Goal: Check status: Check status

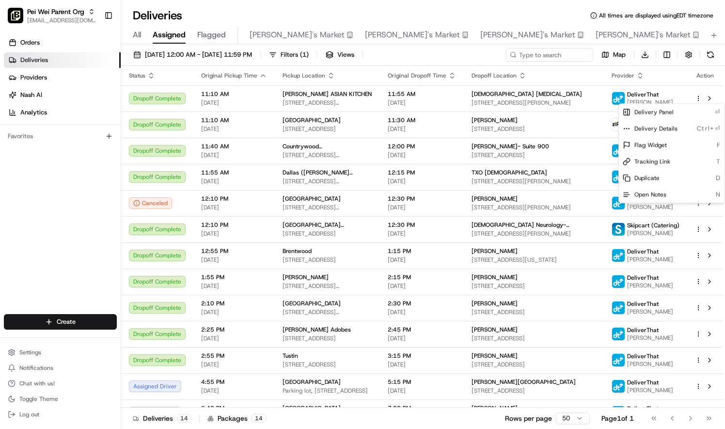
click at [158, 56] on html "Pei Wei Parent Org liz.janeway@peiwei.com Toggle Sidebar Orders Deliveries Prov…" at bounding box center [362, 214] width 725 height 429
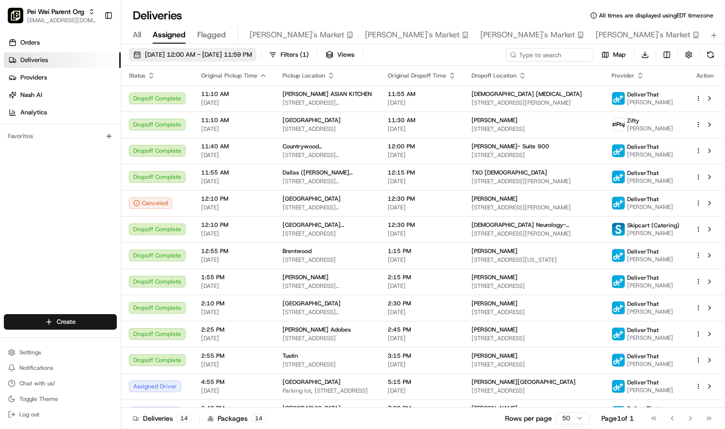
click at [186, 52] on span "08/21/2025 12:00 AM - 08/21/2025 11:59 PM" at bounding box center [198, 54] width 107 height 9
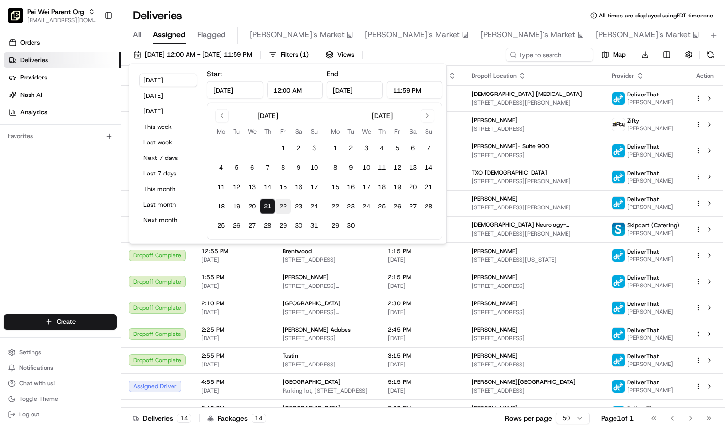
click at [280, 205] on button "22" at bounding box center [283, 207] width 16 height 16
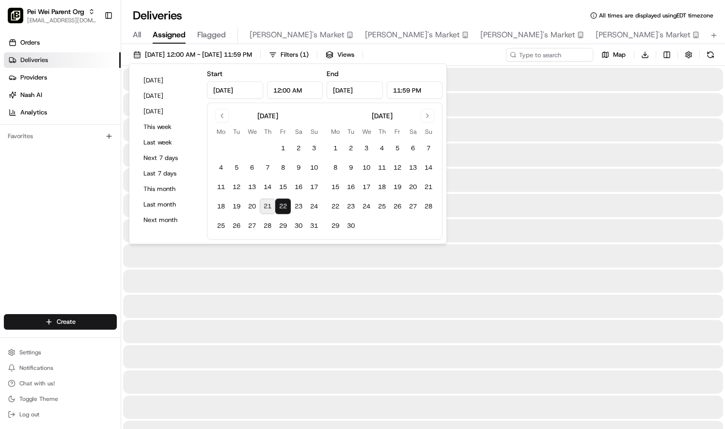
type input "Aug 22, 2025"
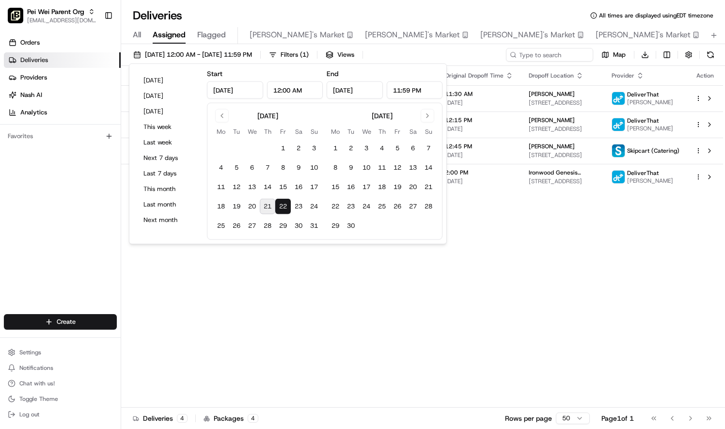
click at [459, 321] on div "Status Original Pickup Time Pickup Location Original Dropoff Time Dropoff Locat…" at bounding box center [422, 237] width 602 height 342
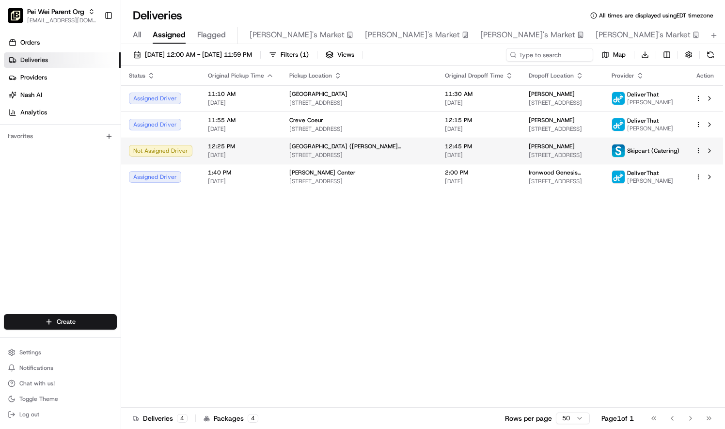
click at [694, 150] on td at bounding box center [705, 151] width 36 height 26
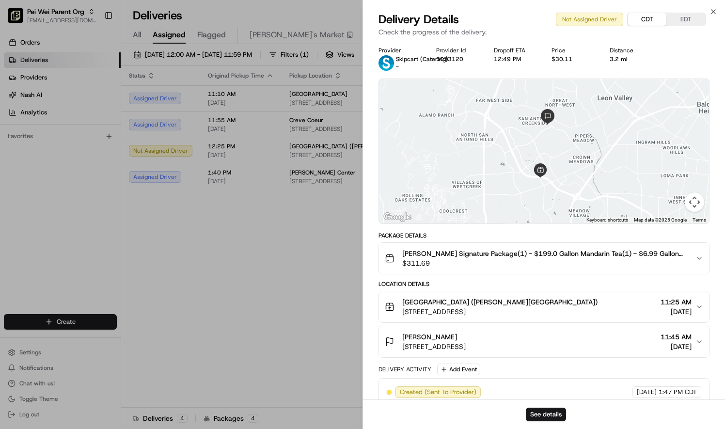
click at [648, 21] on button "CDT" at bounding box center [647, 19] width 39 height 13
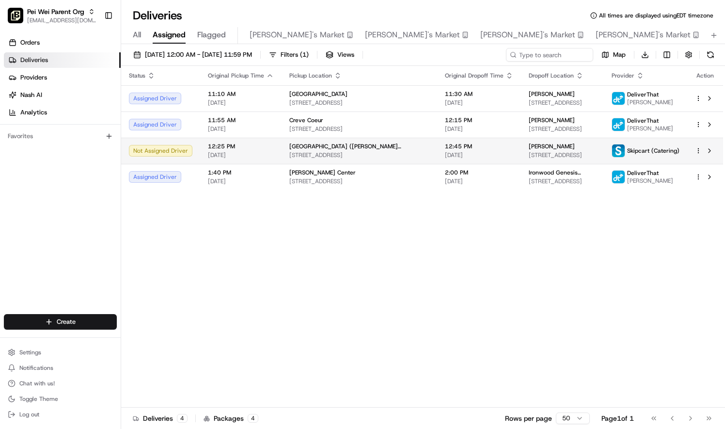
click at [699, 148] on html "Pei Wei Parent Org liz.janeway@peiwei.com Toggle Sidebar Orders Deliveries Prov…" at bounding box center [362, 214] width 725 height 429
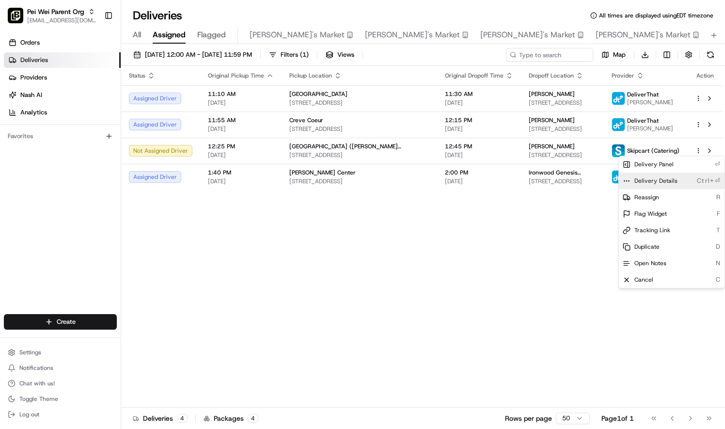
click at [673, 181] on span "Delivery Details" at bounding box center [655, 181] width 43 height 8
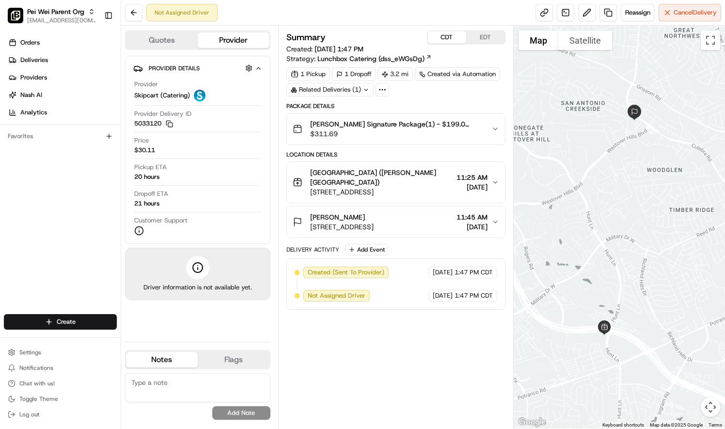
click at [448, 40] on button "CDT" at bounding box center [446, 37] width 39 height 13
